Goal: Task Accomplishment & Management: Manage account settings

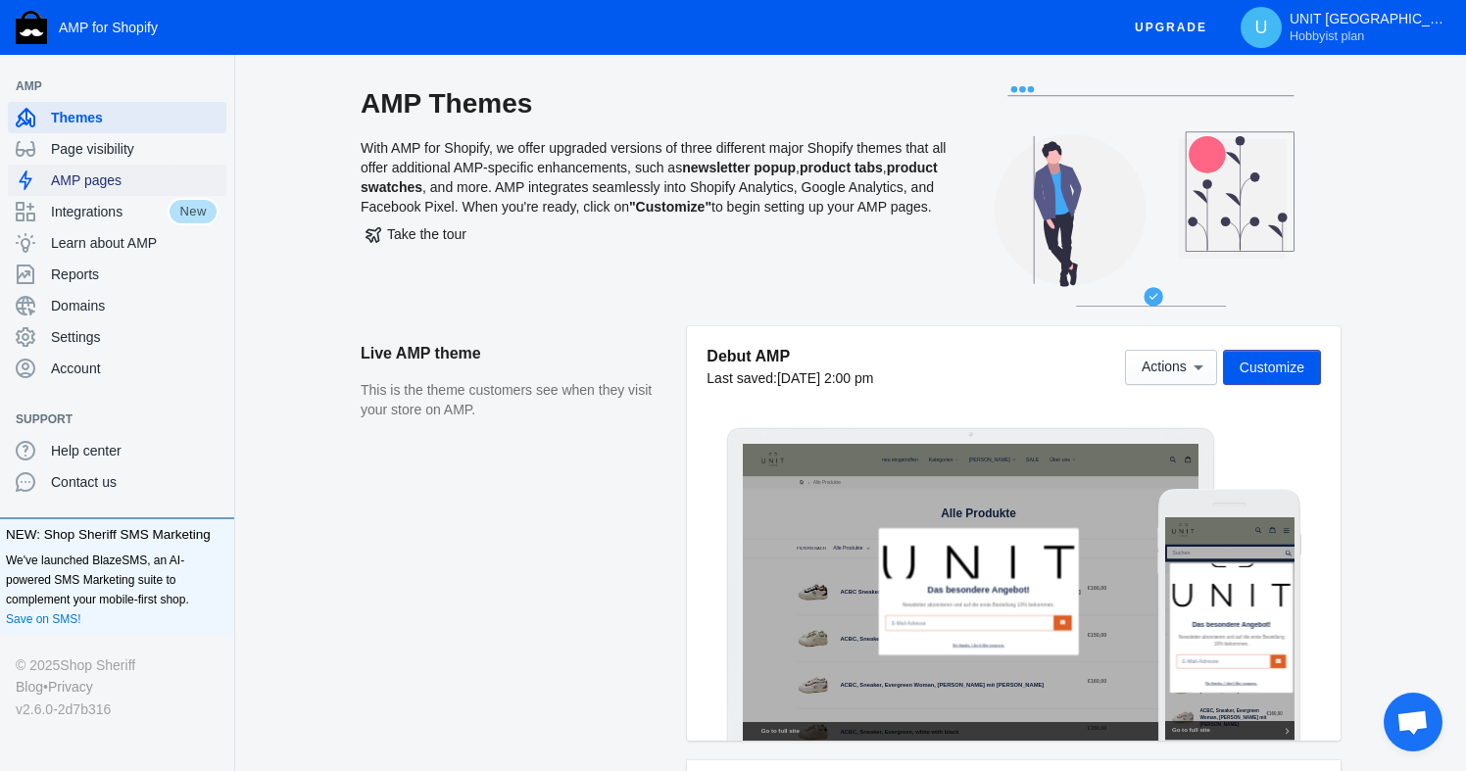
click at [99, 181] on span "AMP pages" at bounding box center [135, 180] width 168 height 20
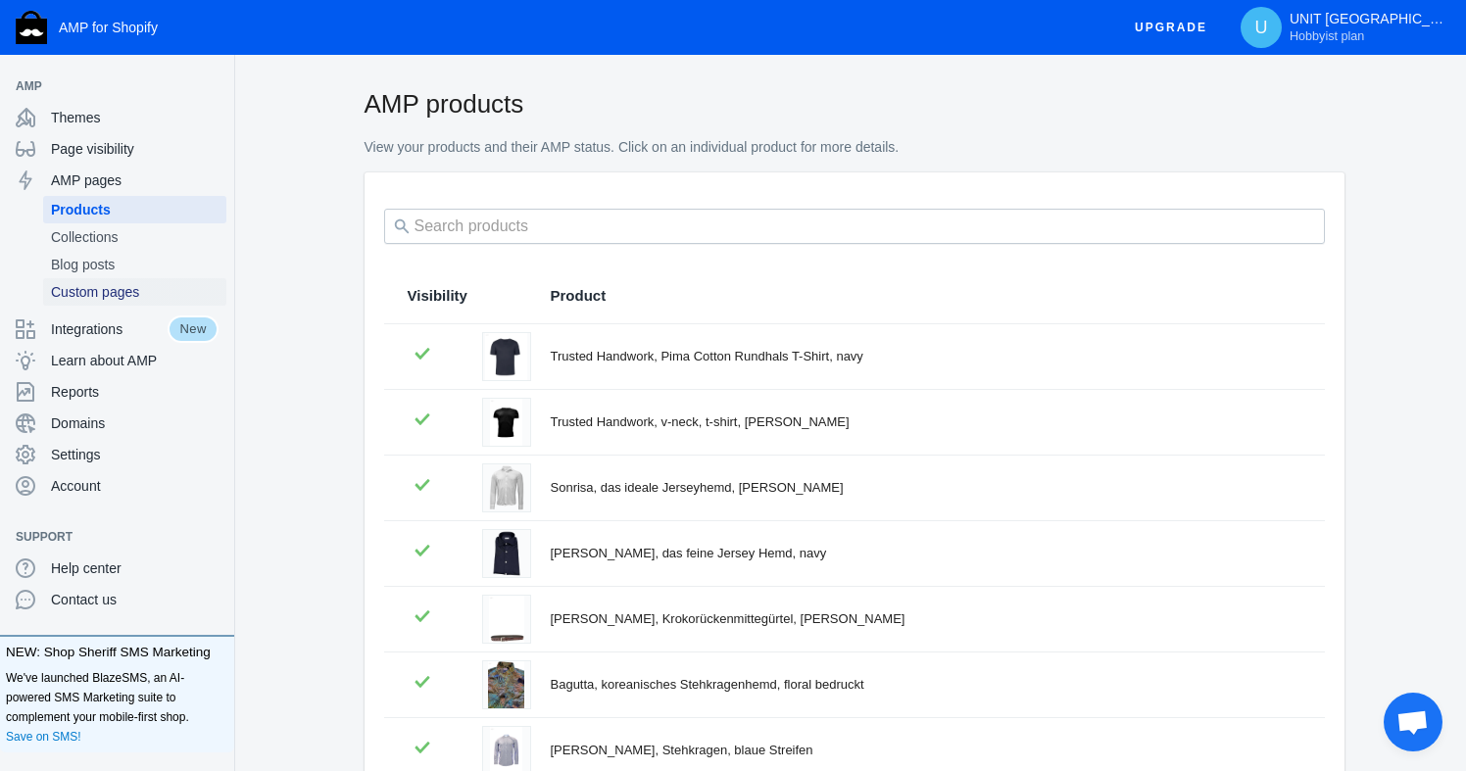
click at [99, 292] on span "Custom pages" at bounding box center [135, 292] width 168 height 20
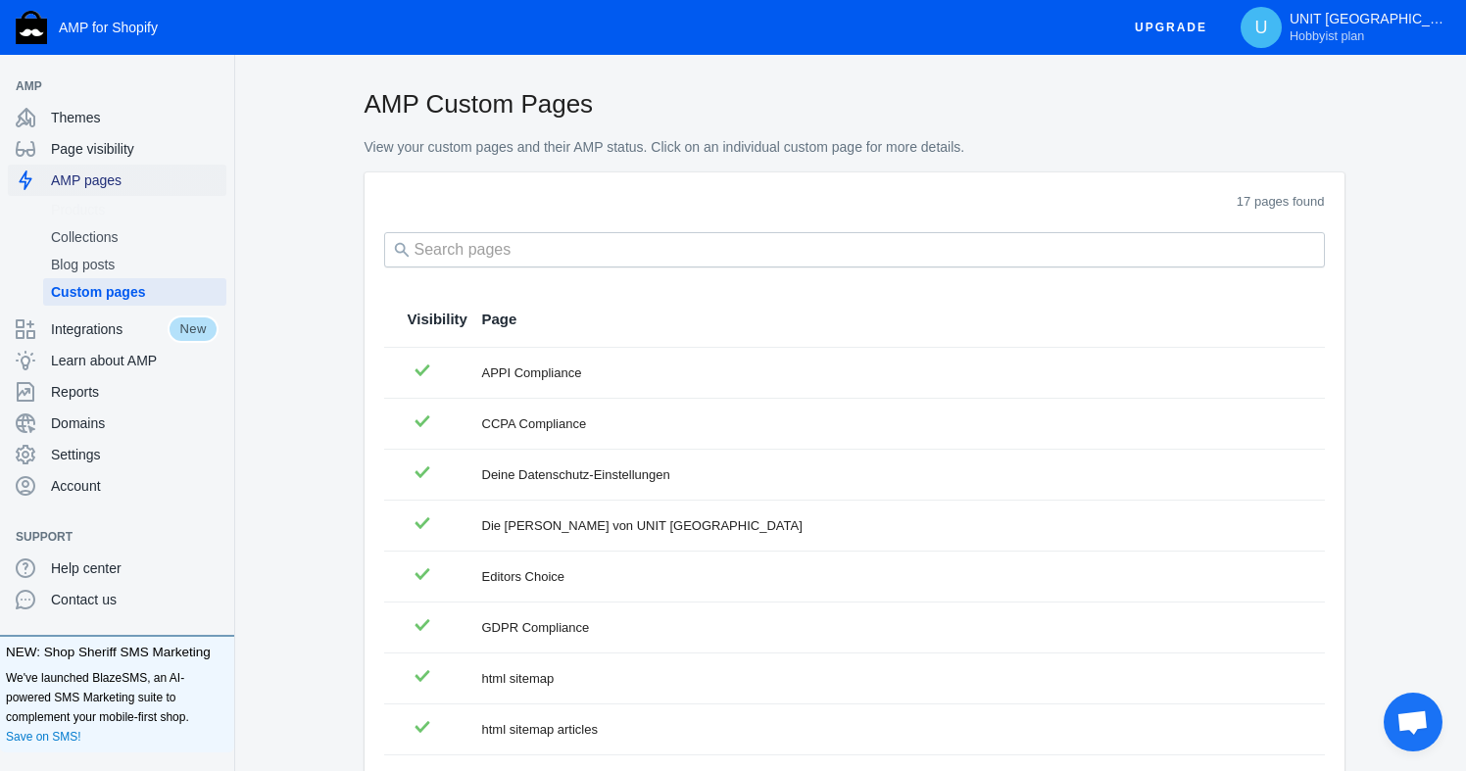
click at [77, 181] on span "AMP pages" at bounding box center [135, 180] width 168 height 20
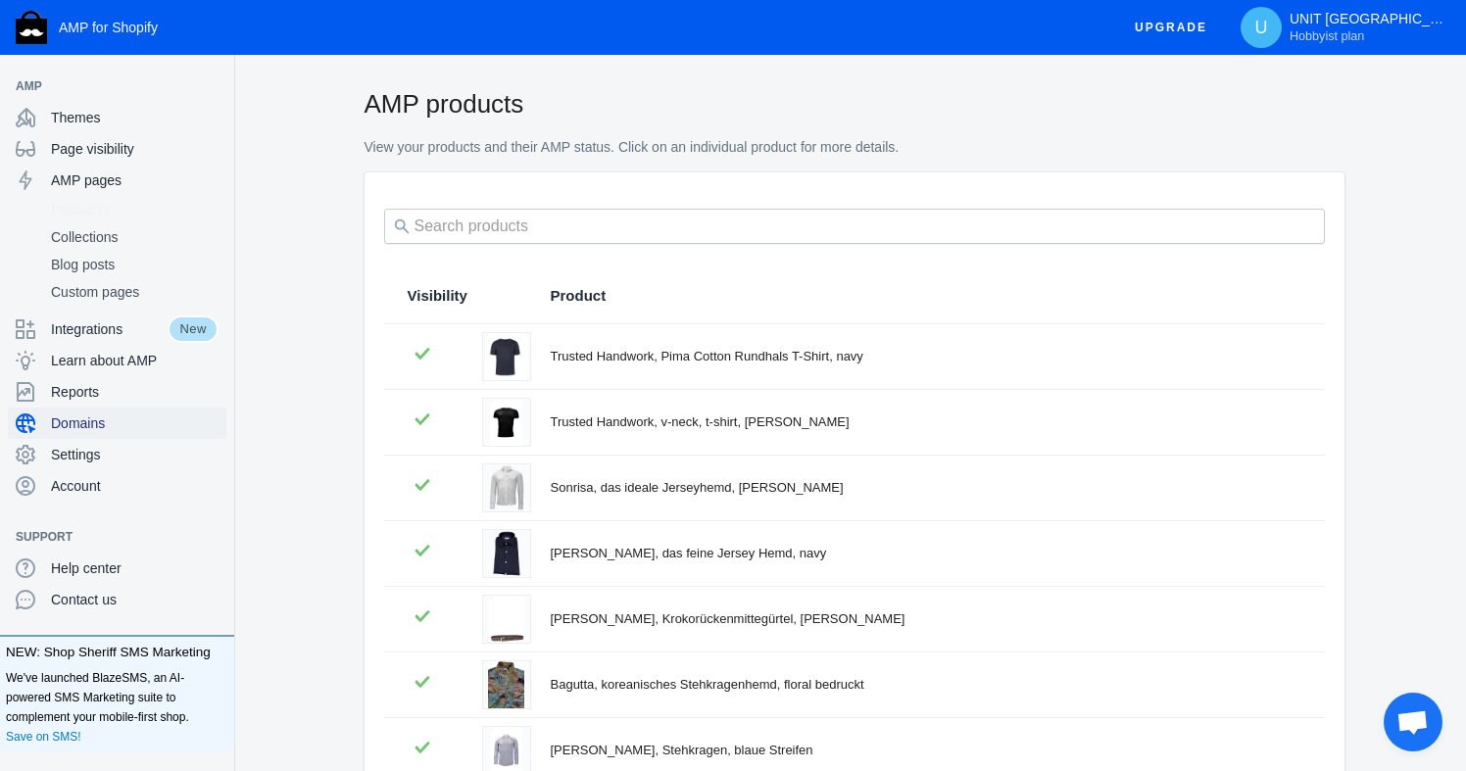
click at [95, 413] on span "Domains" at bounding box center [135, 423] width 168 height 20
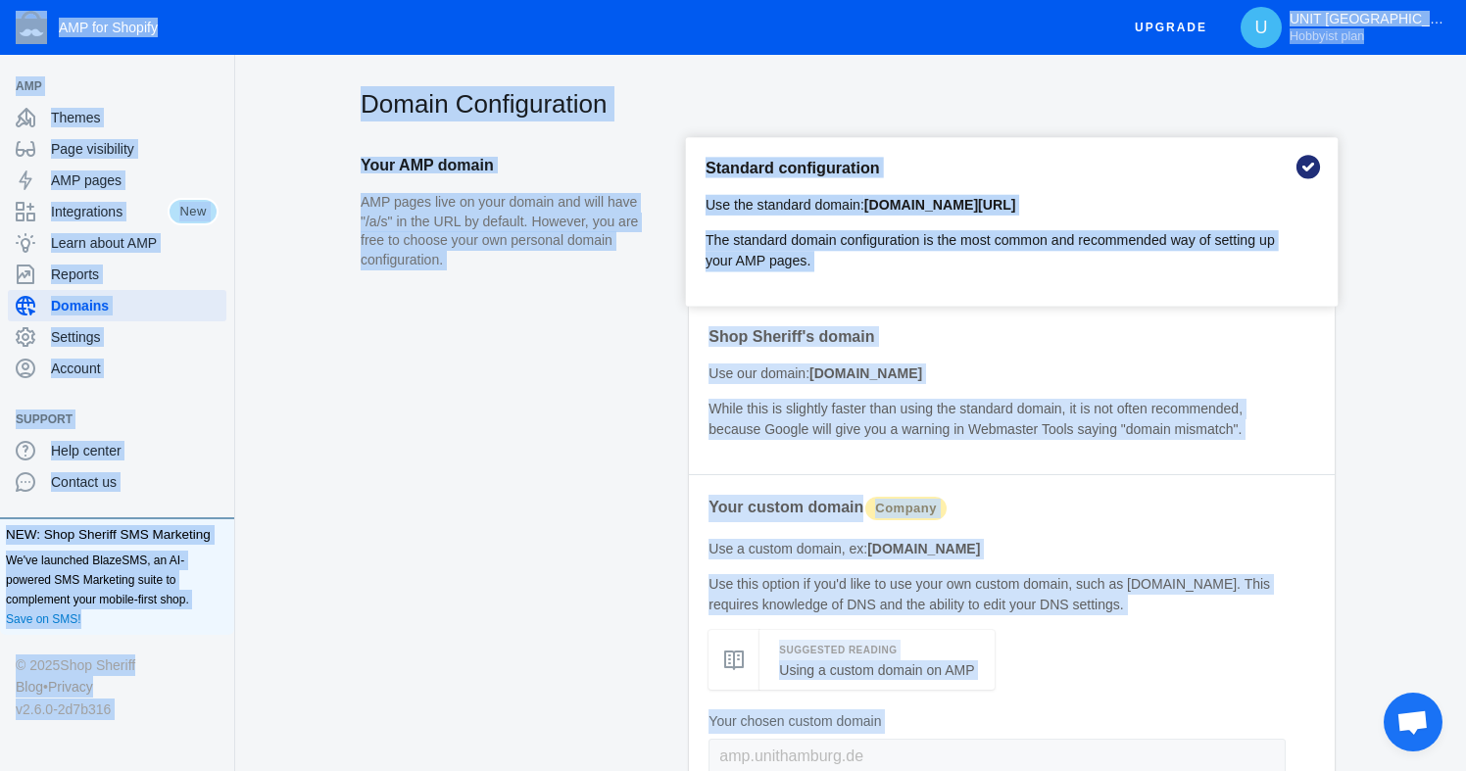
click at [95, 413] on span "Support" at bounding box center [107, 420] width 183 height 20
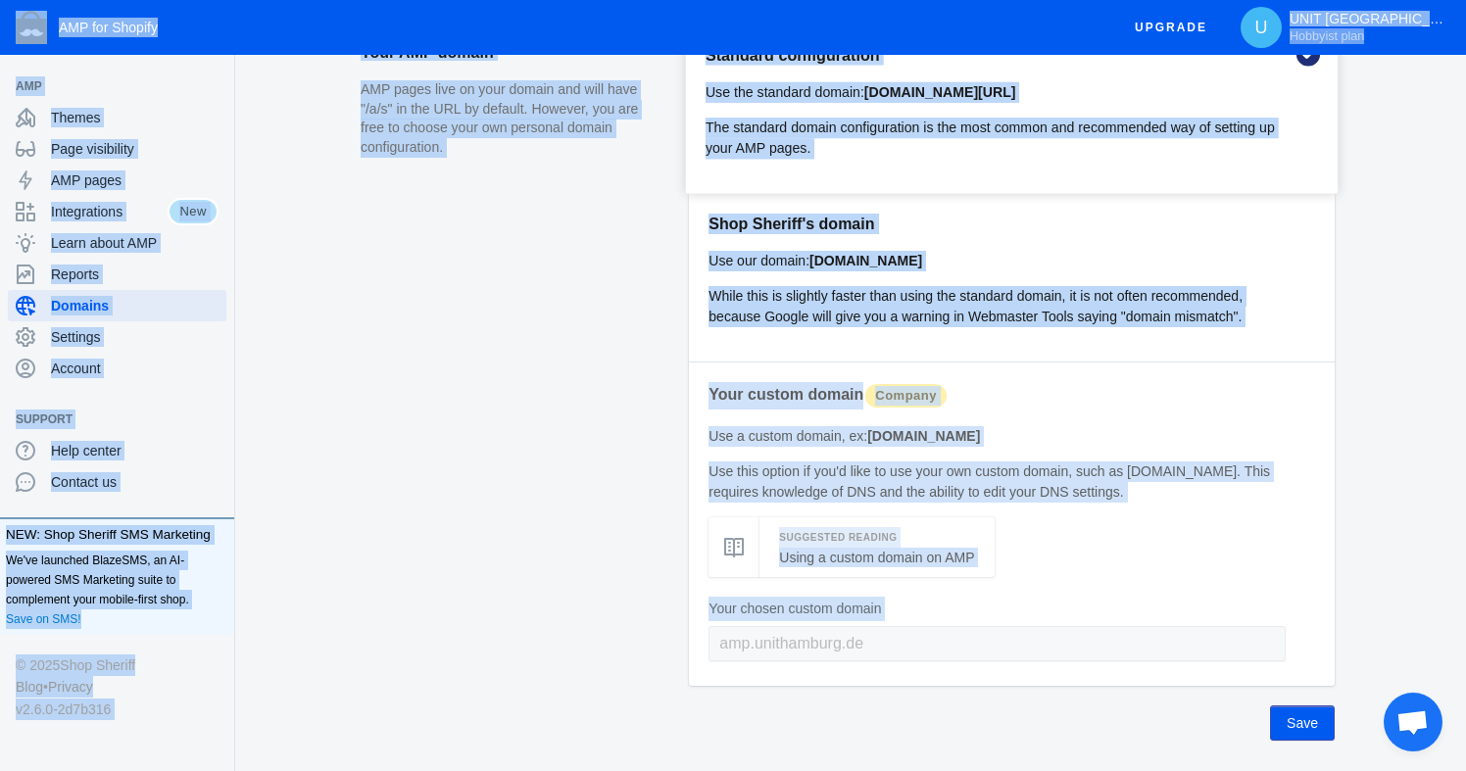
scroll to position [109, 0]
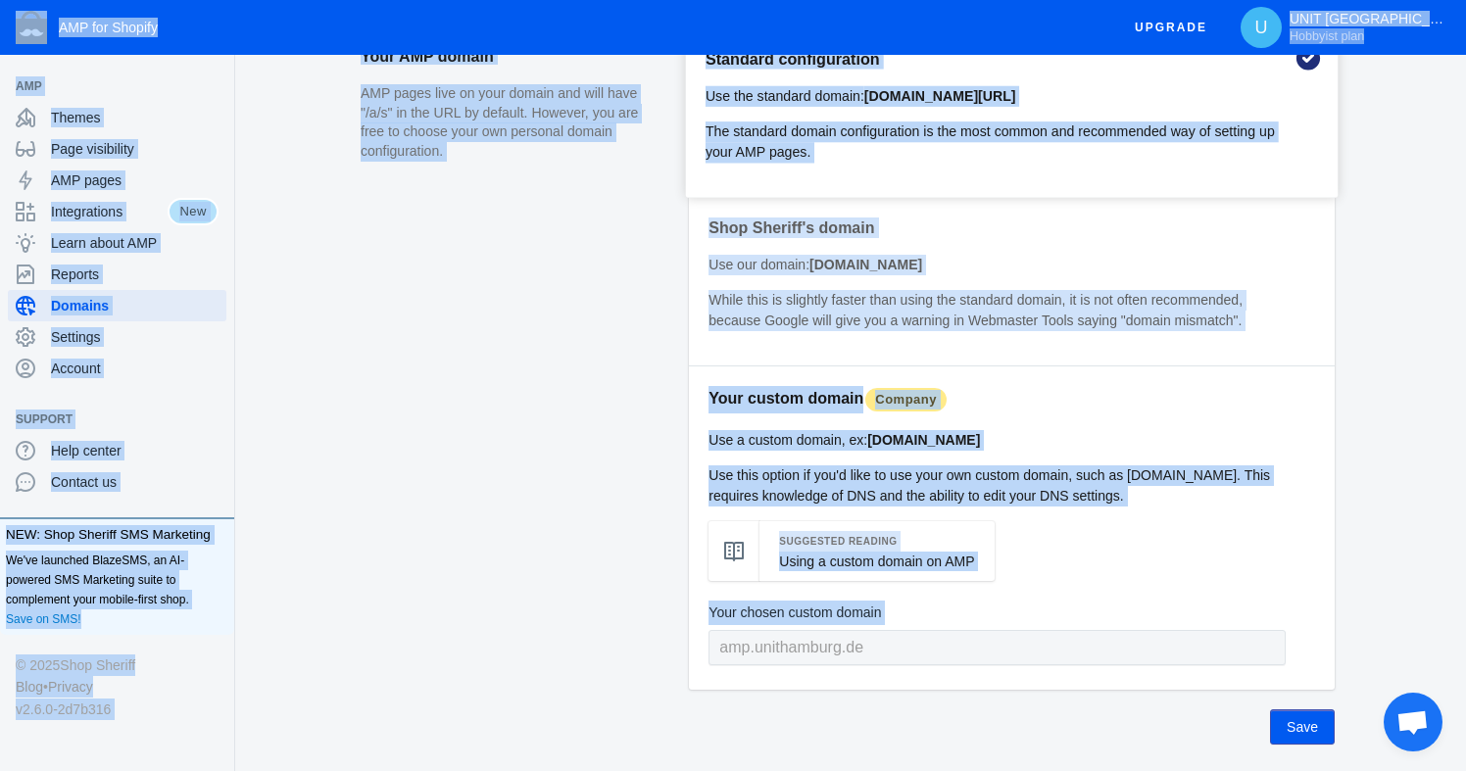
drag, startPoint x: 1024, startPoint y: 442, endPoint x: 877, endPoint y: 447, distance: 147.1
click at [877, 447] on p "Use a custom domain, ex: [DOMAIN_NAME]" at bounding box center [996, 440] width 577 height 21
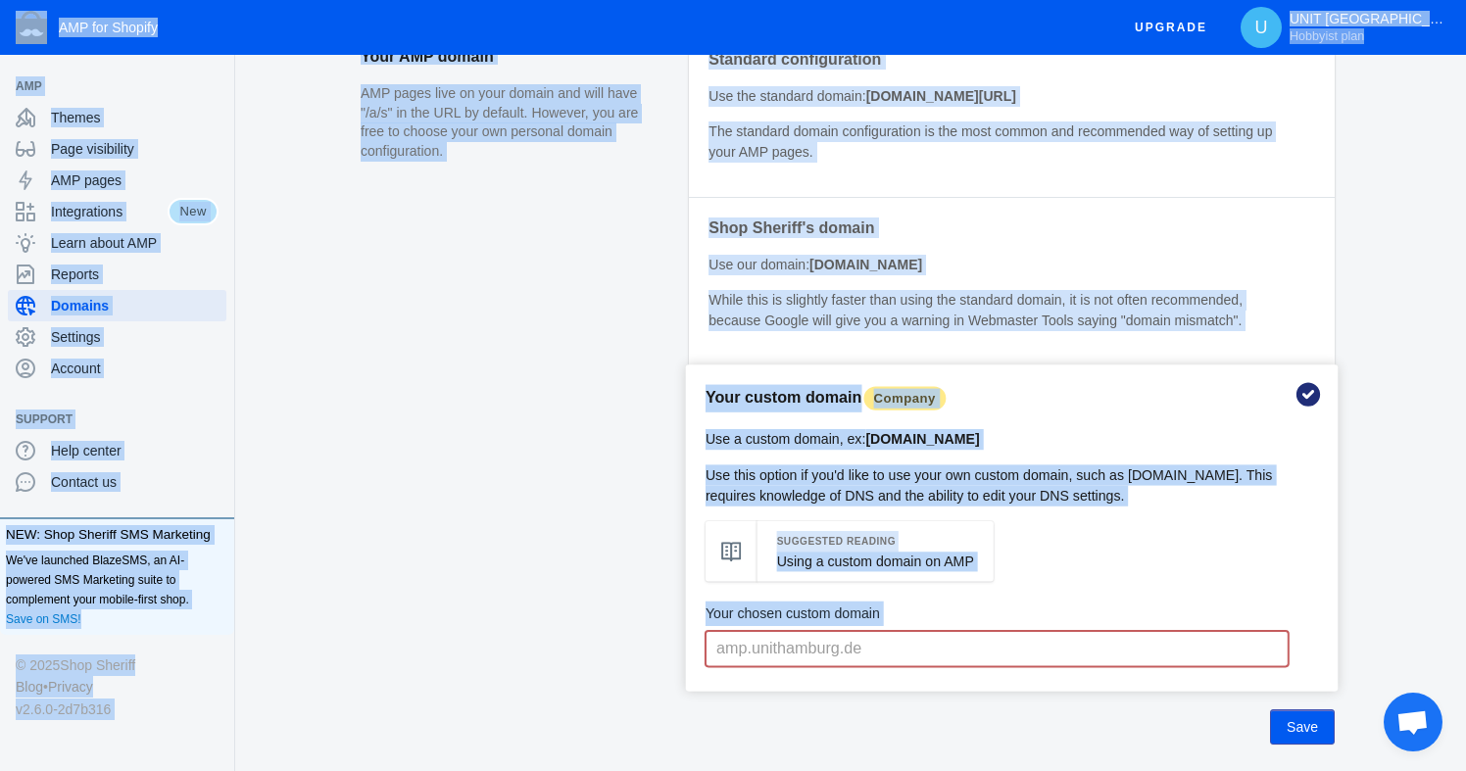
copy b "[DOMAIN_NAME]"
